Goal: Check status: Check status

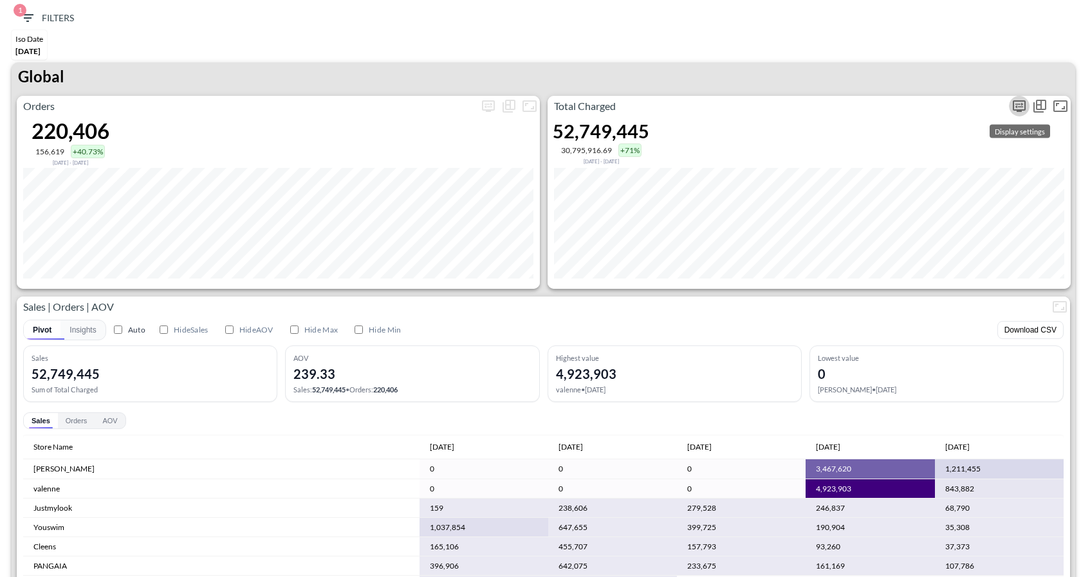
click at [1018, 108] on icon "more" at bounding box center [1019, 106] width 13 height 12
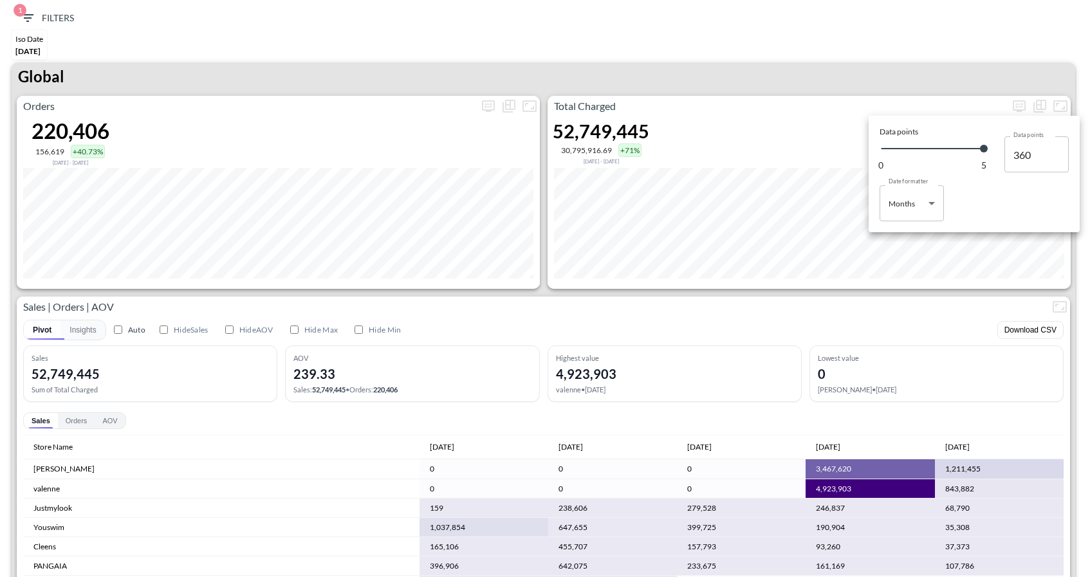
click at [933, 201] on body "BI.P.EYE, Interactive Analytics Dashboards 1 Filters Iso Date Jun 01, 2025 Glob…" at bounding box center [545, 288] width 1090 height 577
click at [905, 223] on ul "Days Months" at bounding box center [911, 245] width 64 height 49
click at [904, 232] on div "Days" at bounding box center [898, 236] width 17 height 12
type input "Days"
type input "130"
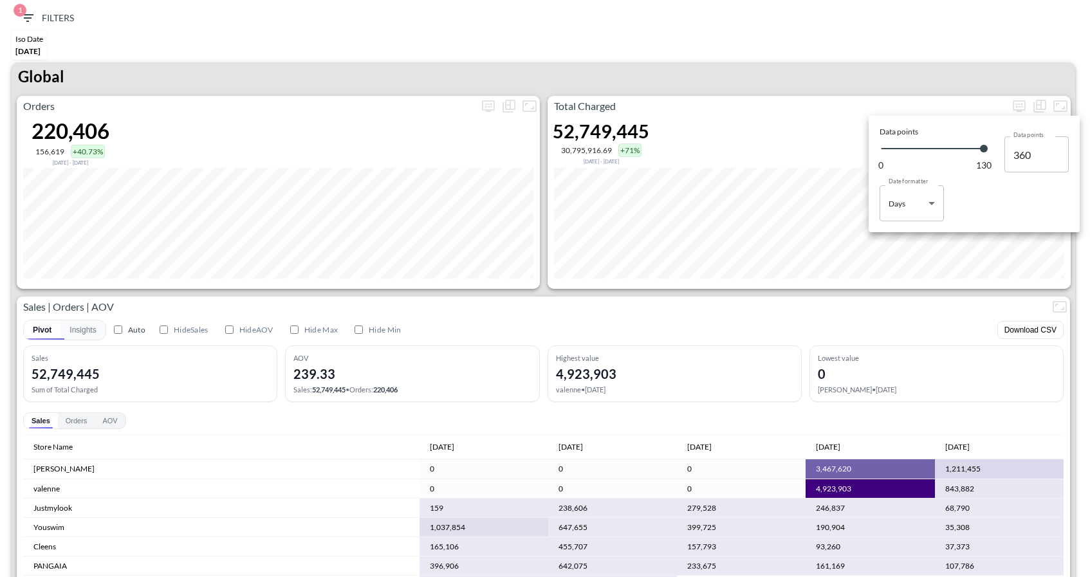
click at [733, 104] on div at bounding box center [545, 288] width 1090 height 577
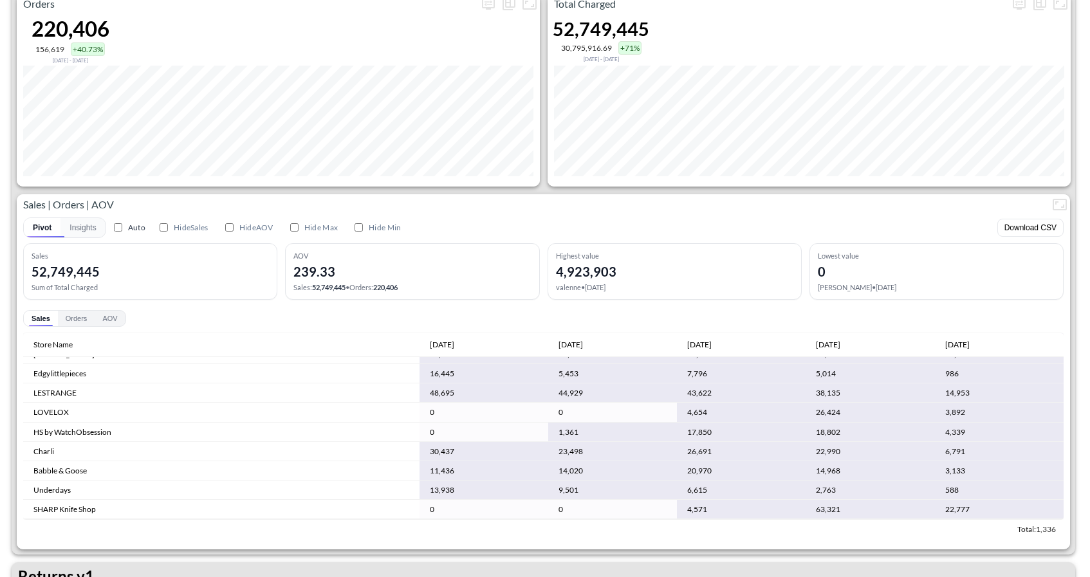
scroll to position [1454, 0]
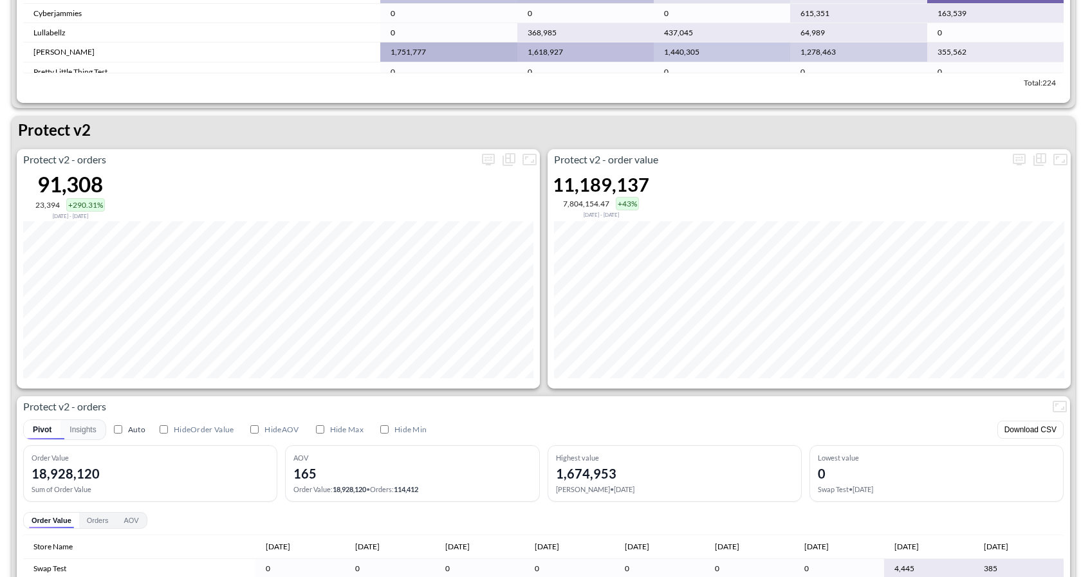
scroll to position [2398, 0]
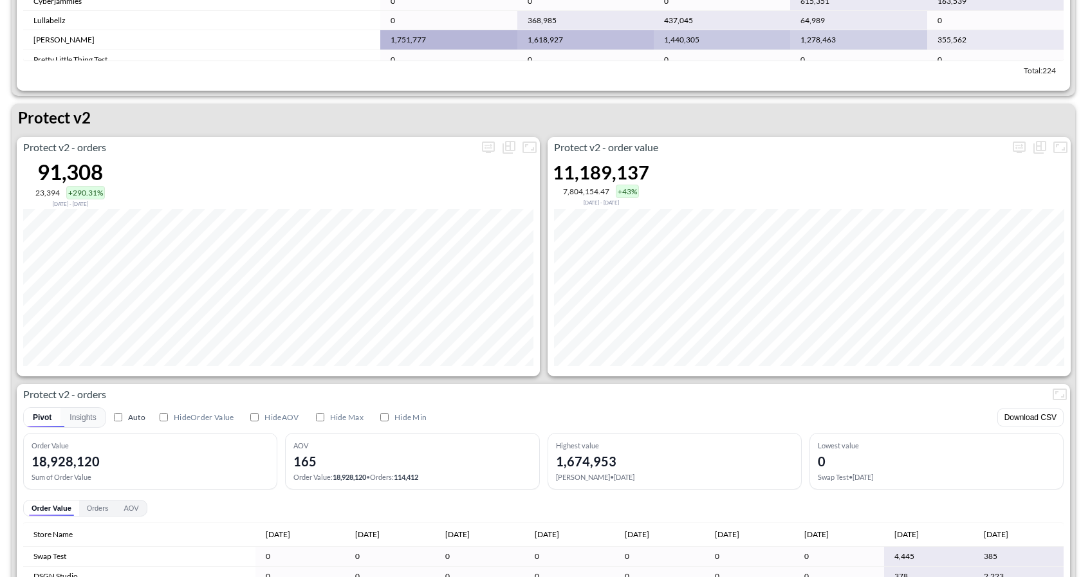
click at [492, 158] on div "Protect v2 - orders 91,308 23,394 +290.31% Jan 22, 2025 - Jun 01, 2025" at bounding box center [278, 256] width 523 height 239
click at [486, 142] on icon "more" at bounding box center [488, 147] width 15 height 15
click at [446, 244] on body "BI.P.EYE, Interactive Analytics Dashboards 1 Filters Iso Date Jun 01, 2025 Glob…" at bounding box center [545, 288] width 1090 height 577
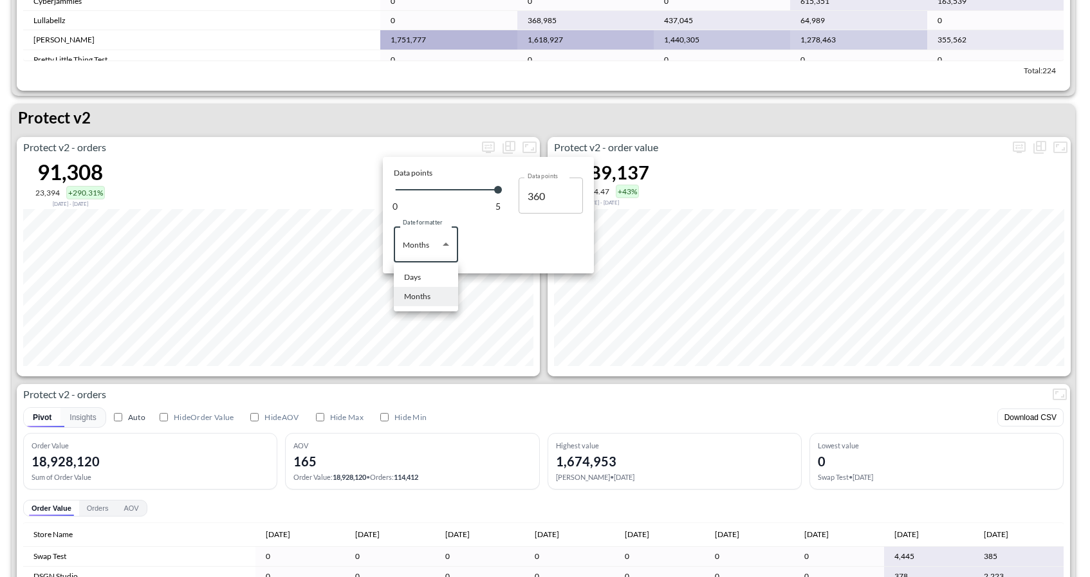
click at [430, 273] on li "Days" at bounding box center [426, 277] width 64 height 19
type input "Days"
type input "130"
click at [501, 389] on div at bounding box center [545, 288] width 1090 height 577
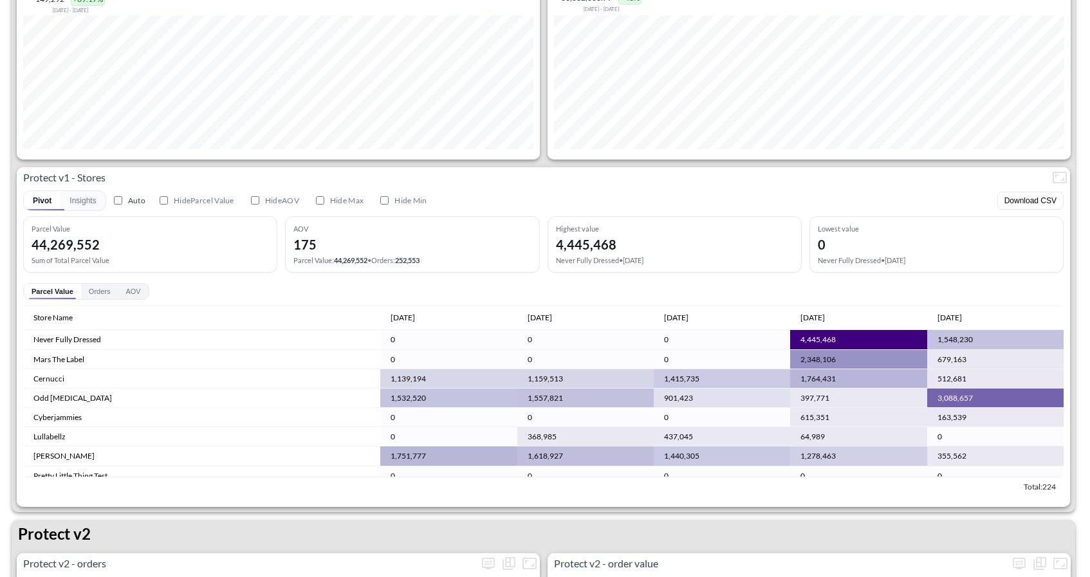
scroll to position [1910, 0]
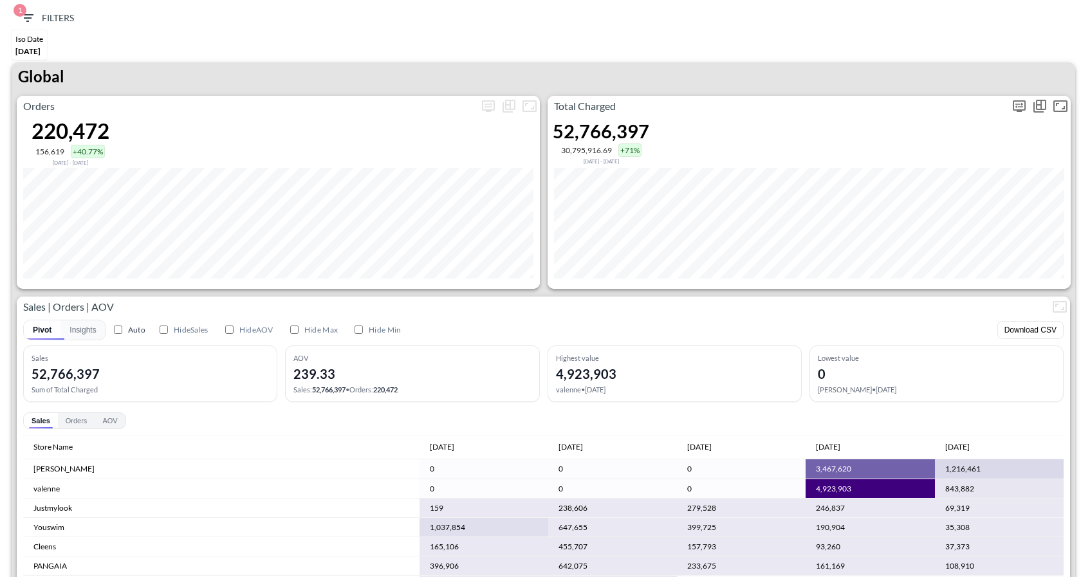
click at [1020, 111] on icon "more" at bounding box center [1018, 105] width 15 height 15
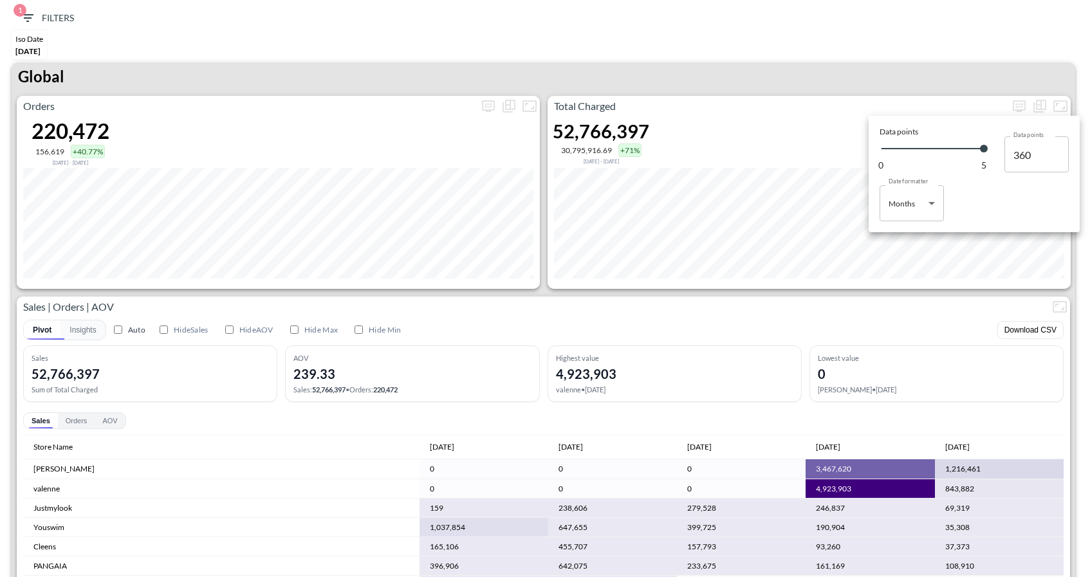
click at [1018, 100] on div at bounding box center [545, 288] width 1090 height 577
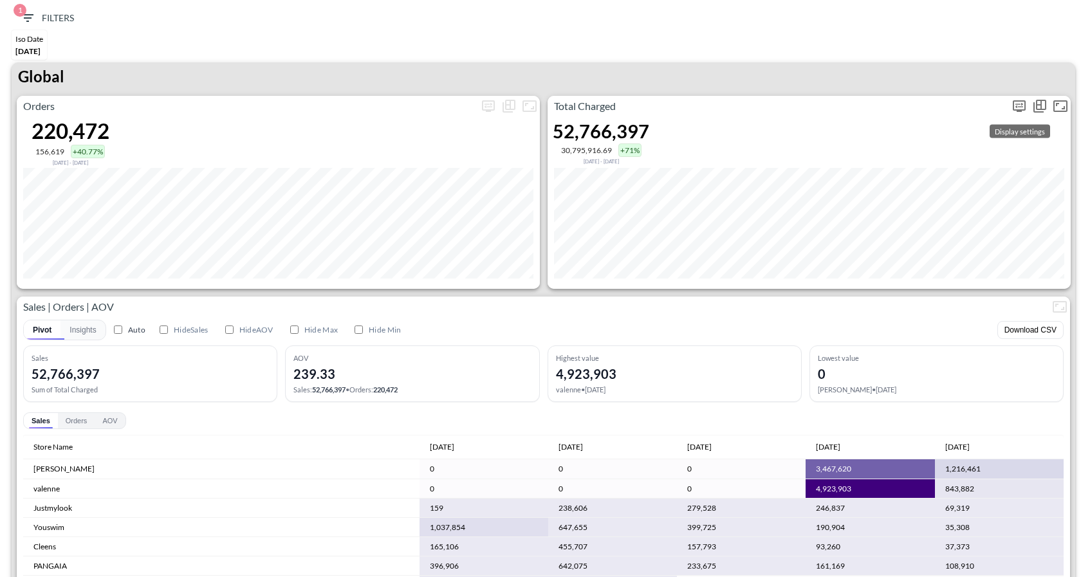
click at [1016, 108] on icon "more" at bounding box center [1019, 106] width 13 height 12
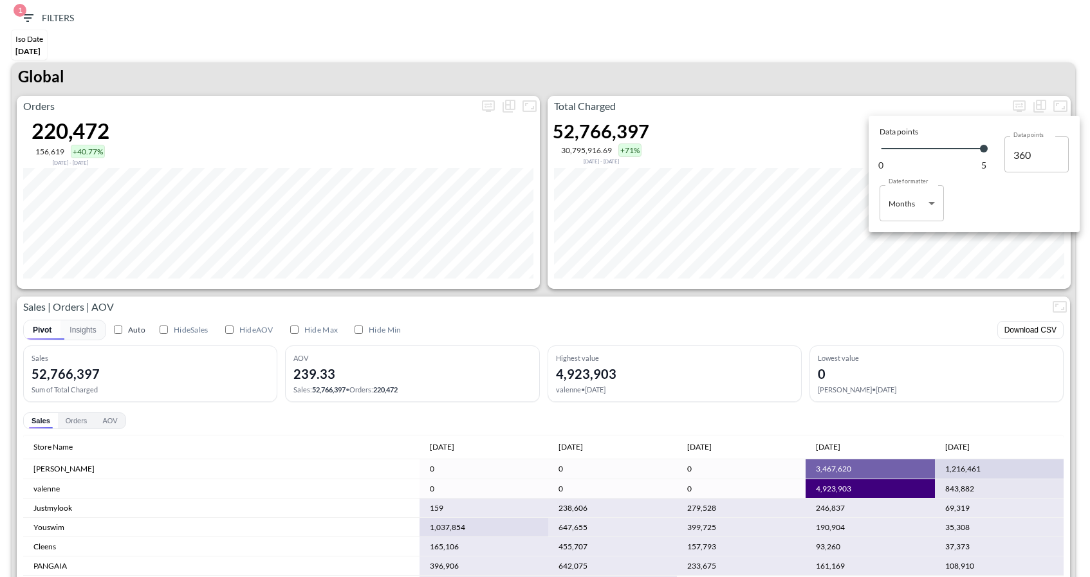
click at [923, 206] on body "BI.P.EYE, Interactive Analytics Dashboards 1 Filters Iso Date [DATE] Global Ord…" at bounding box center [545, 288] width 1090 height 577
click at [901, 239] on div "Days" at bounding box center [898, 236] width 17 height 12
type input "Days"
type input "130"
click at [738, 113] on div at bounding box center [545, 288] width 1090 height 577
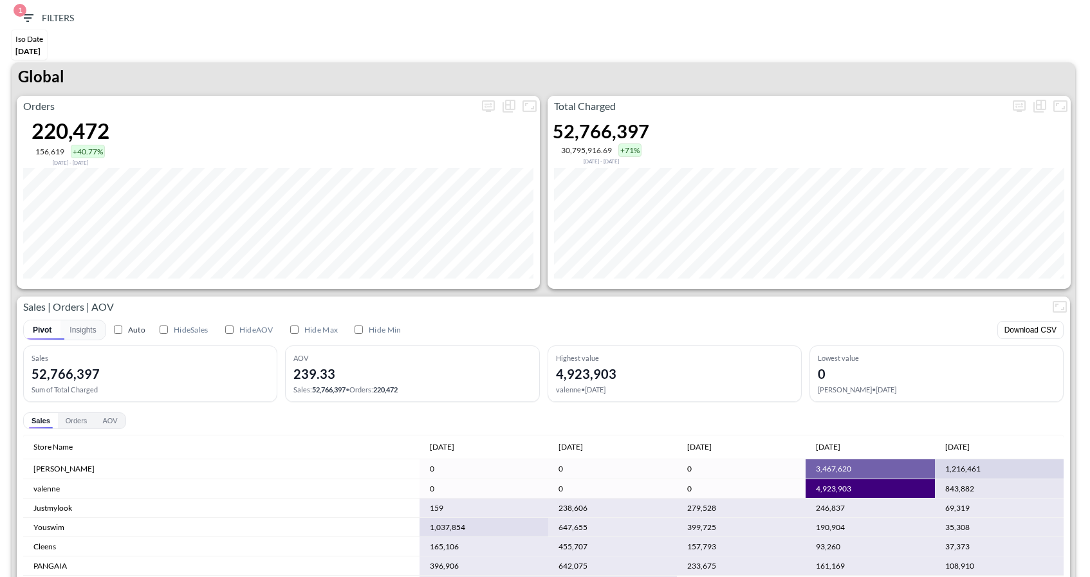
click at [26, 17] on icon "button" at bounding box center [28, 18] width 12 height 8
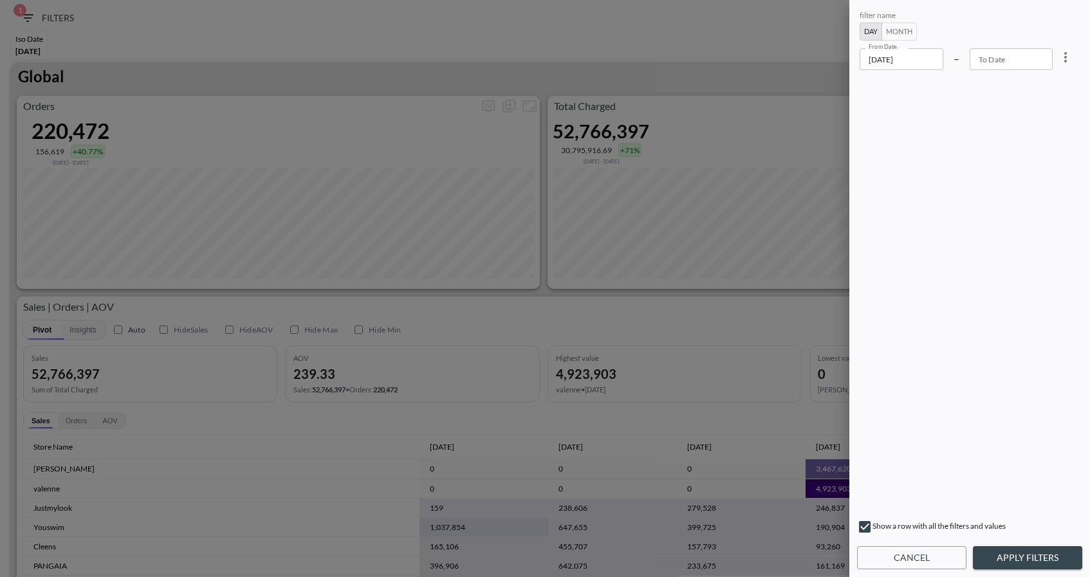
click at [923, 60] on input "[DATE]" at bounding box center [901, 59] width 84 height 22
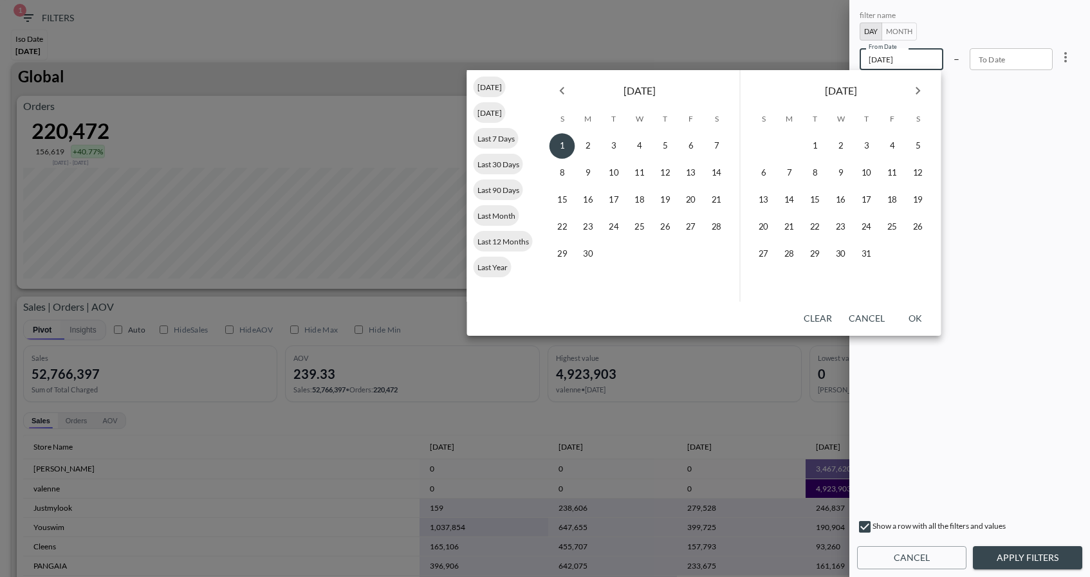
click at [921, 95] on icon "Next month" at bounding box center [917, 90] width 15 height 15
click at [838, 176] on button "8" at bounding box center [841, 173] width 26 height 26
type input "[DATE]"
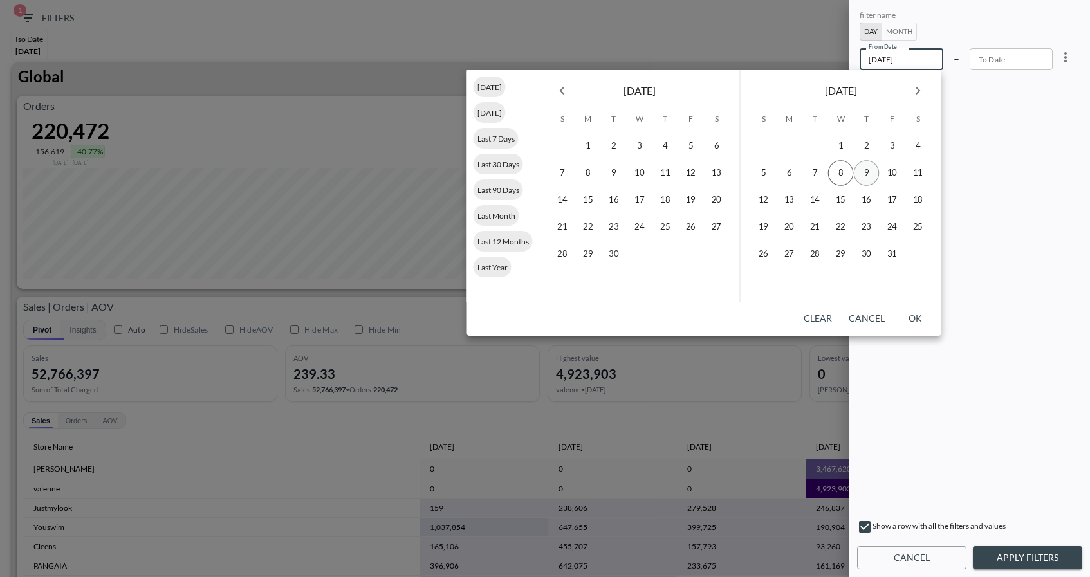
type input "YYYY-MM-DD"
click at [892, 176] on button "10" at bounding box center [892, 173] width 26 height 26
type input "[DATE]"
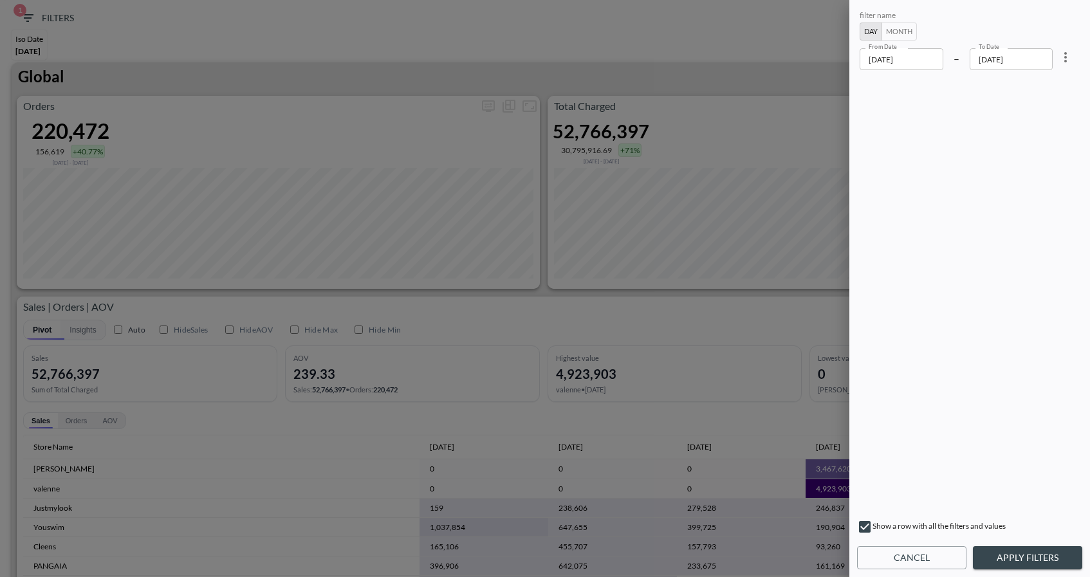
click at [1002, 553] on button "Apply Filters" at bounding box center [1027, 558] width 109 height 24
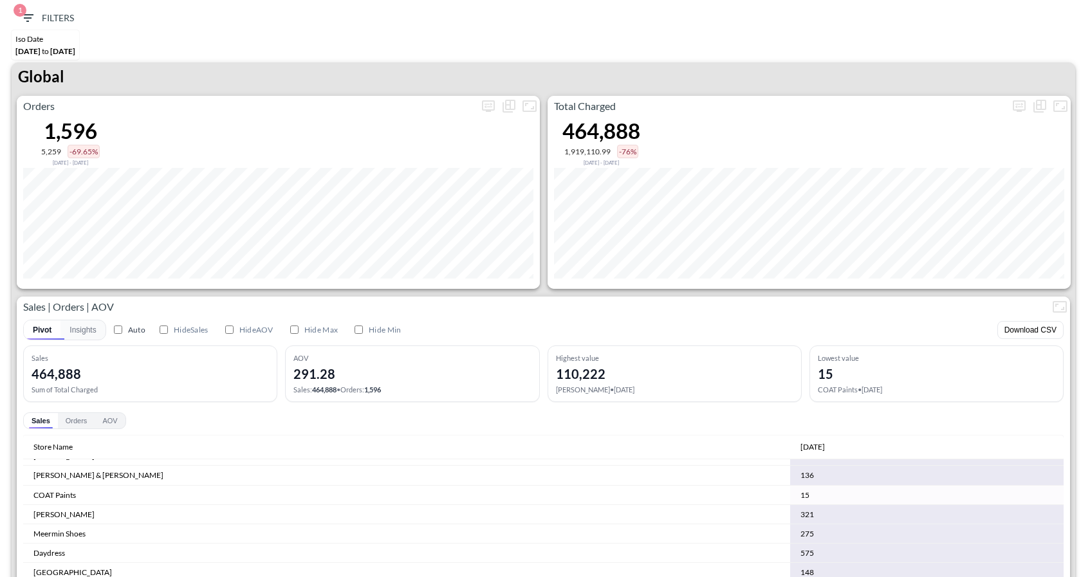
click at [32, 21] on icon "button" at bounding box center [27, 17] width 15 height 15
